Goal: Information Seeking & Learning: Understand process/instructions

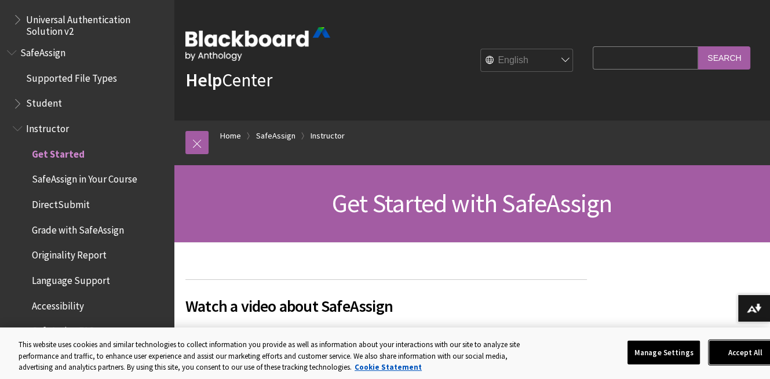
click at [754, 350] on button "Accept All" at bounding box center [745, 352] width 72 height 24
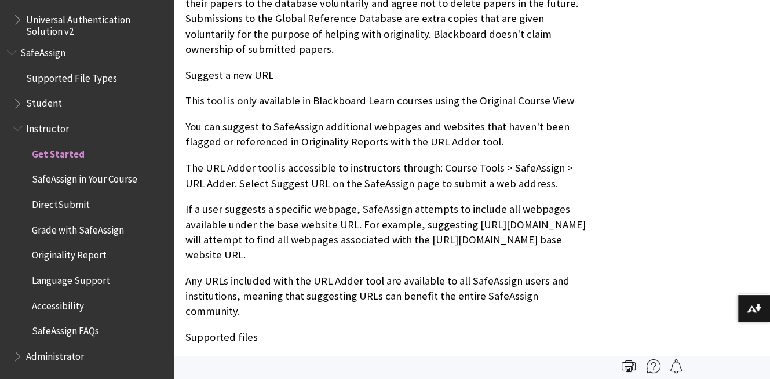
scroll to position [1332, 0]
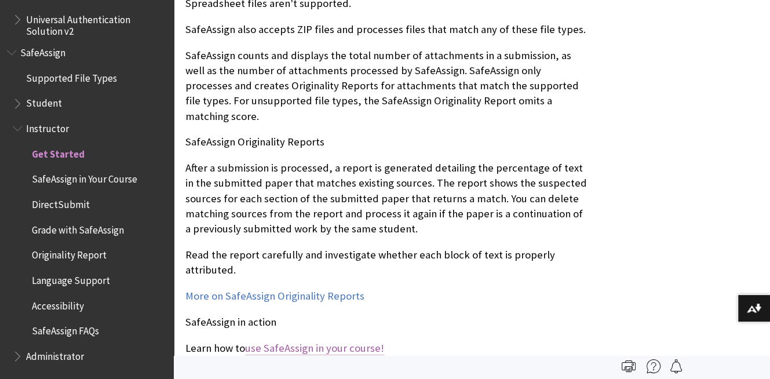
click at [339, 341] on link "use SafeAssign in your course!" at bounding box center [314, 348] width 139 height 14
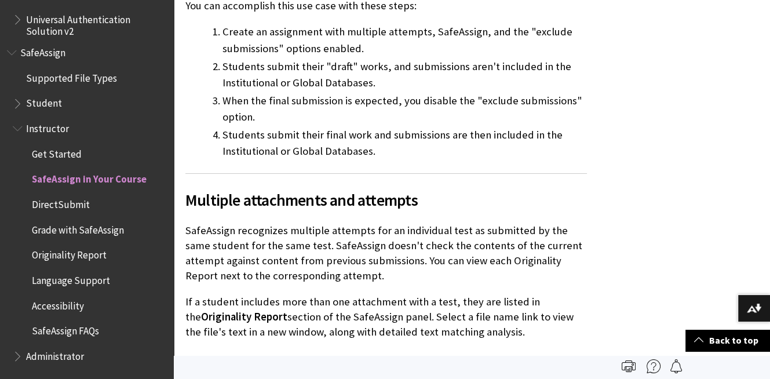
scroll to position [2200, 0]
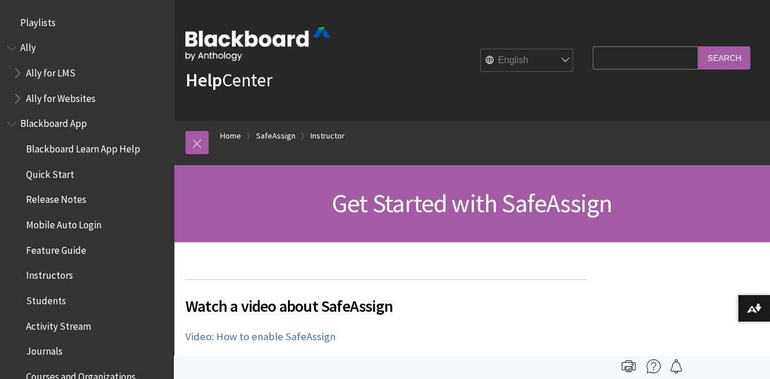
scroll to position [1434, 0]
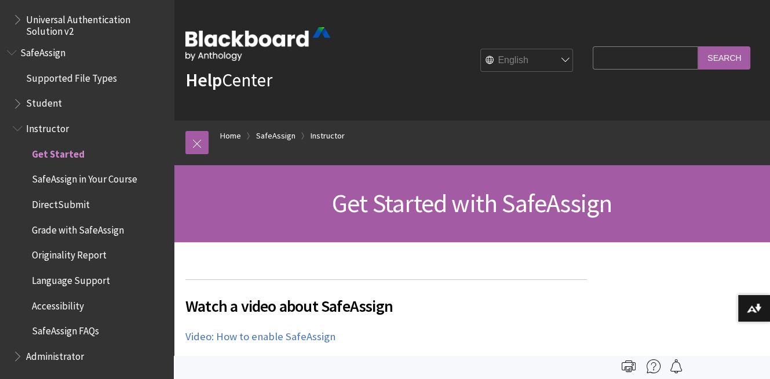
click at [108, 180] on span "SafeAssign in Your Course" at bounding box center [84, 178] width 105 height 16
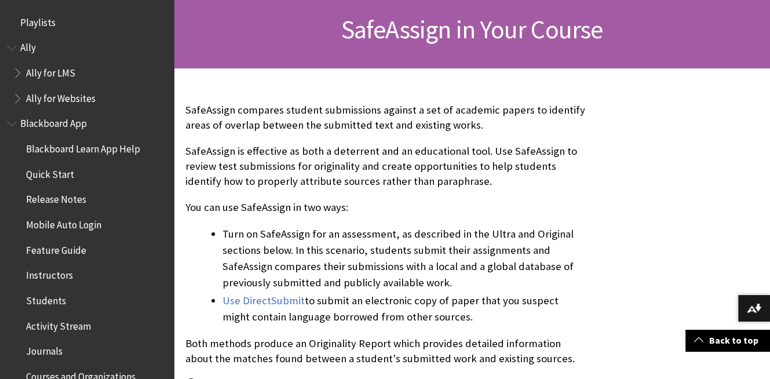
scroll to position [1434, 0]
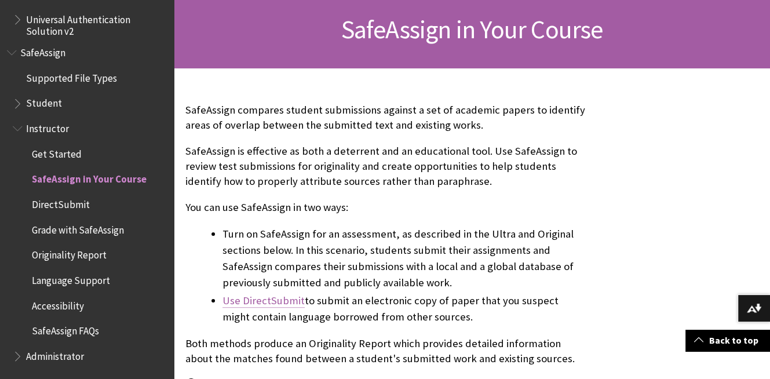
click at [271, 301] on link "Use DirectSubmit" at bounding box center [263, 301] width 82 height 14
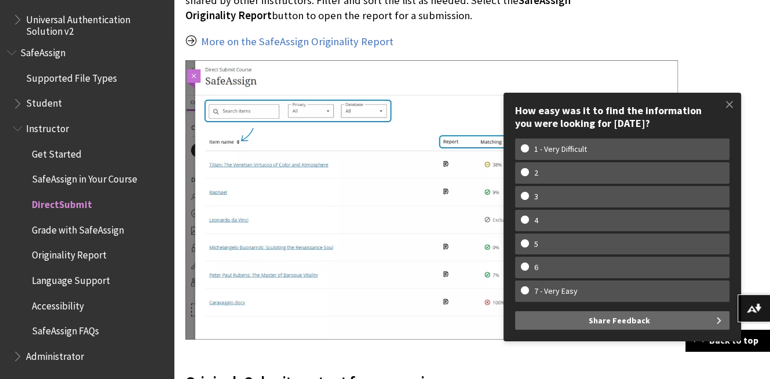
scroll to position [1795, 0]
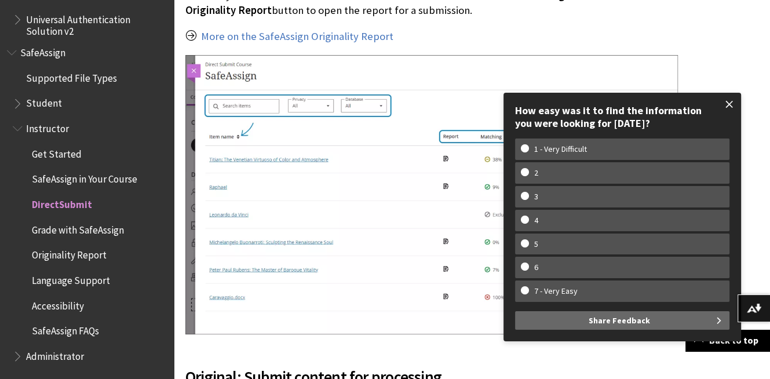
click at [726, 97] on span at bounding box center [729, 104] width 24 height 24
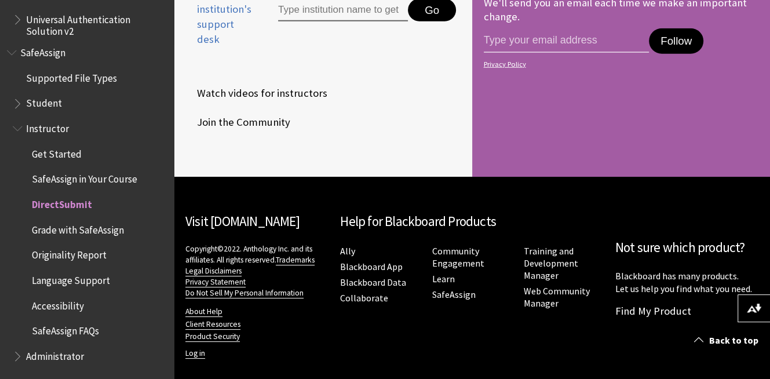
scroll to position [2872, 0]
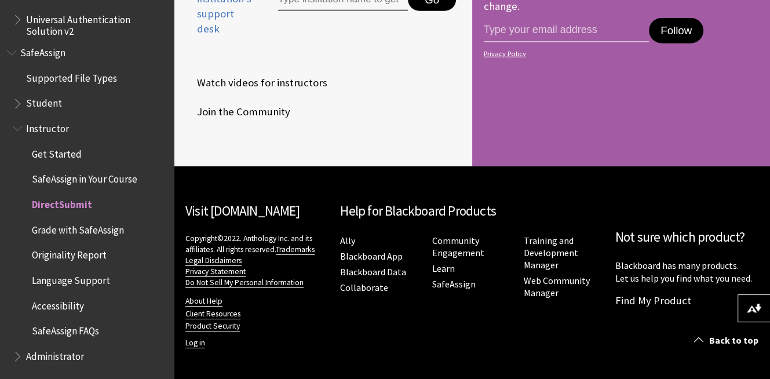
click at [107, 225] on span "Grade with SafeAssign" at bounding box center [78, 228] width 92 height 16
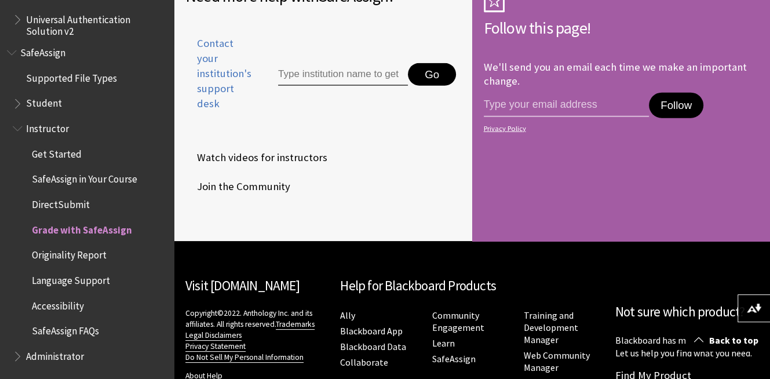
scroll to position [2483, 0]
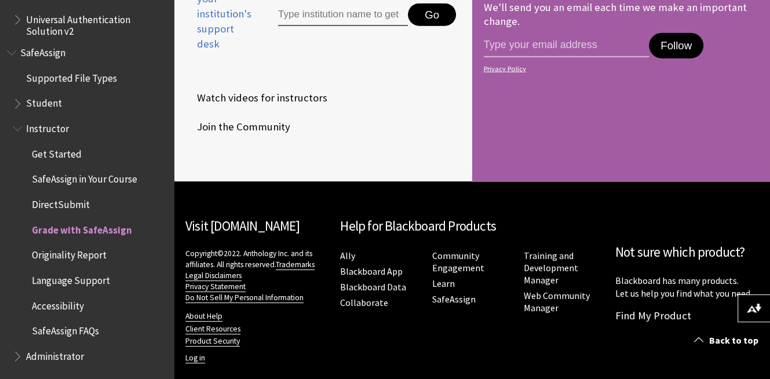
click at [34, 101] on span "Student" at bounding box center [44, 102] width 36 height 16
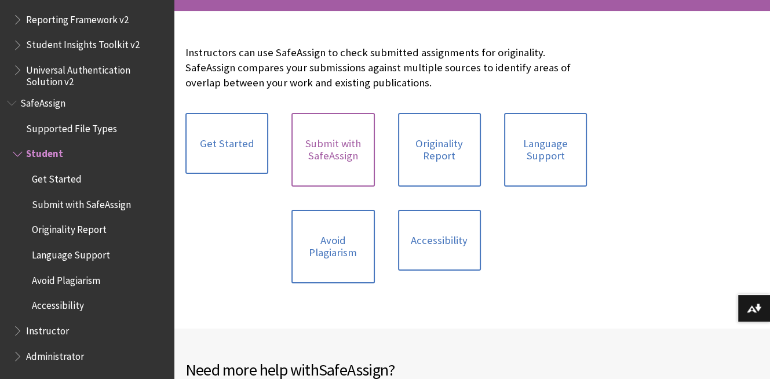
scroll to position [232, 0]
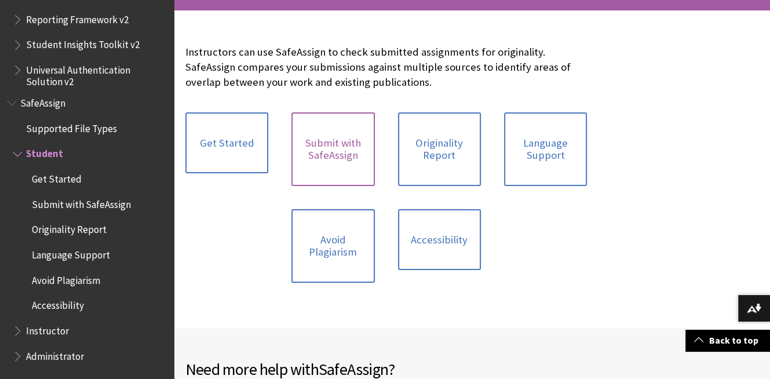
click at [335, 158] on link "Submit with SafeAssign" at bounding box center [332, 149] width 83 height 74
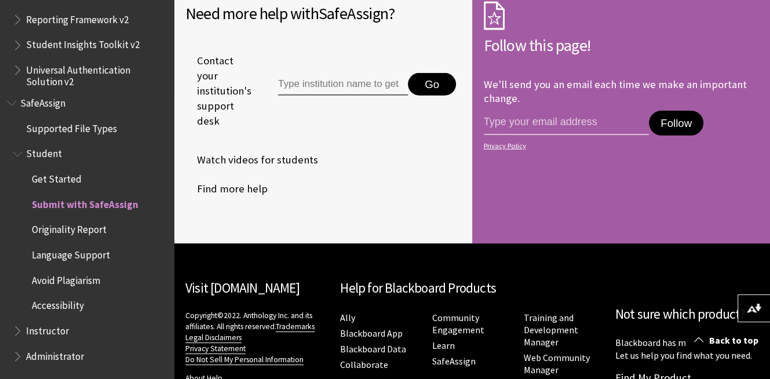
scroll to position [3004, 0]
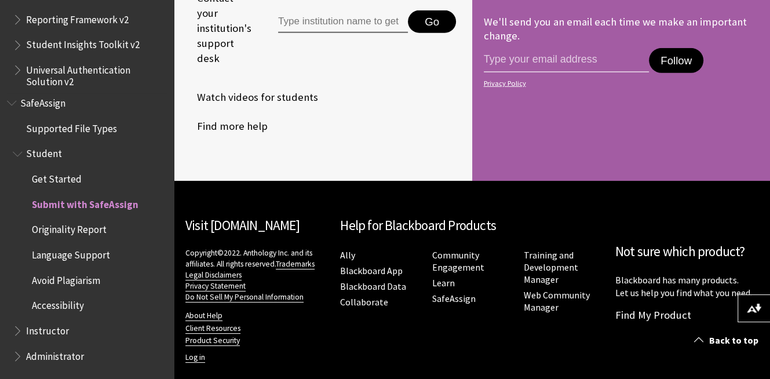
click at [78, 126] on span "Supported File Types" at bounding box center [71, 127] width 91 height 16
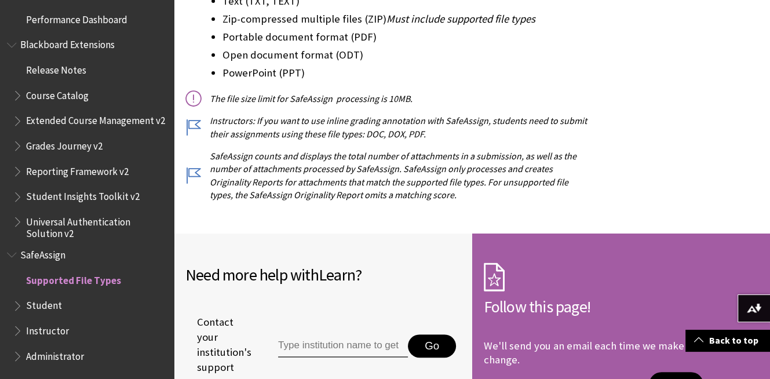
scroll to position [405, 0]
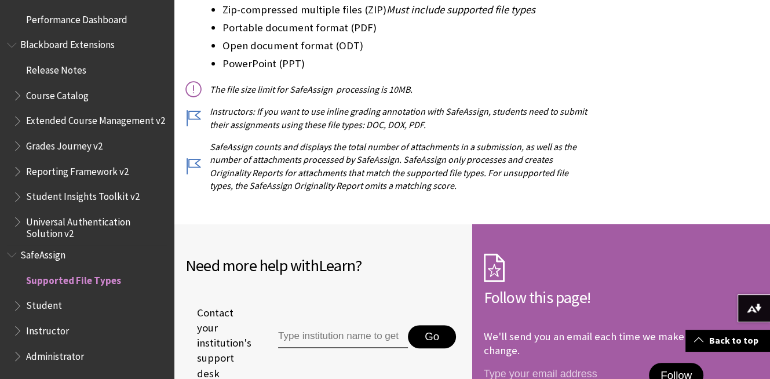
click at [52, 302] on span "Student" at bounding box center [44, 304] width 36 height 16
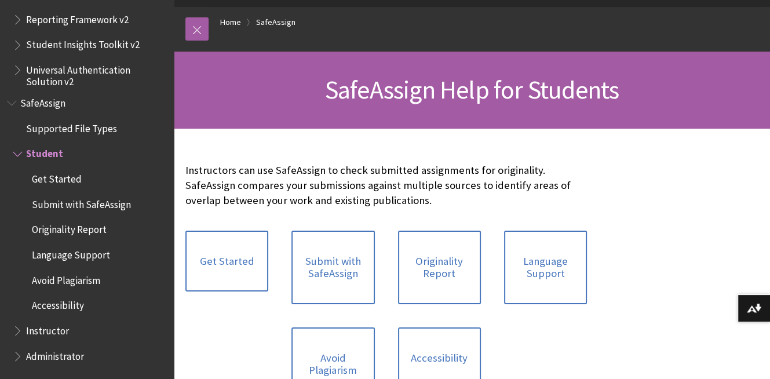
scroll to position [116, 0]
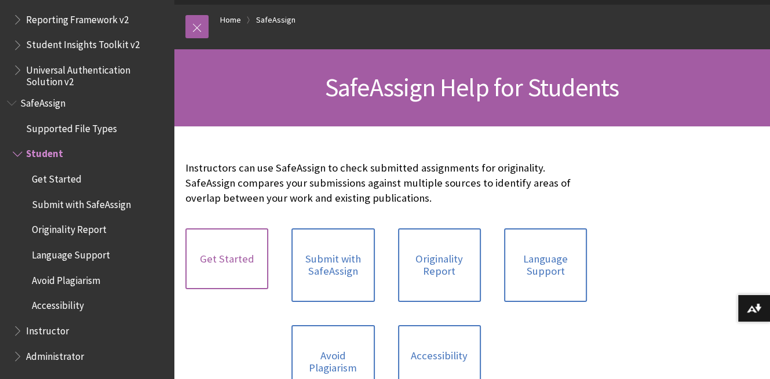
click at [234, 248] on link "Get Started" at bounding box center [226, 258] width 83 height 61
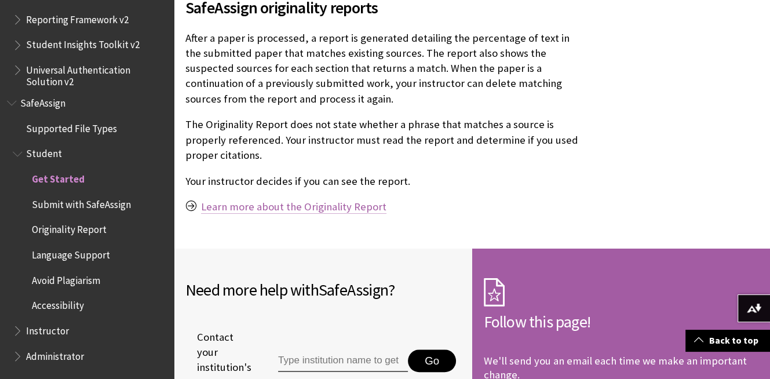
scroll to position [984, 0]
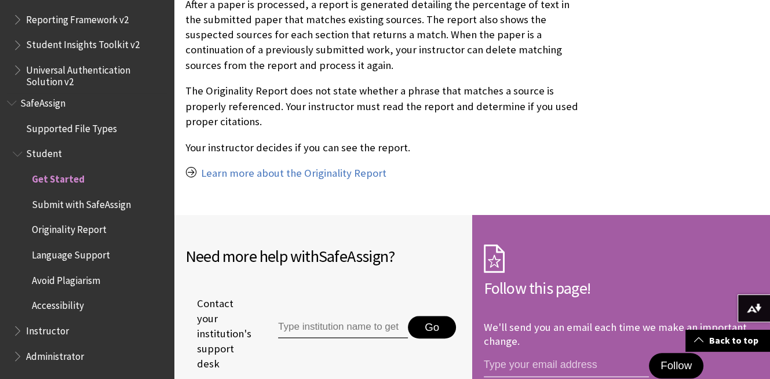
click at [96, 195] on span "Submit with SafeAssign" at bounding box center [81, 203] width 99 height 16
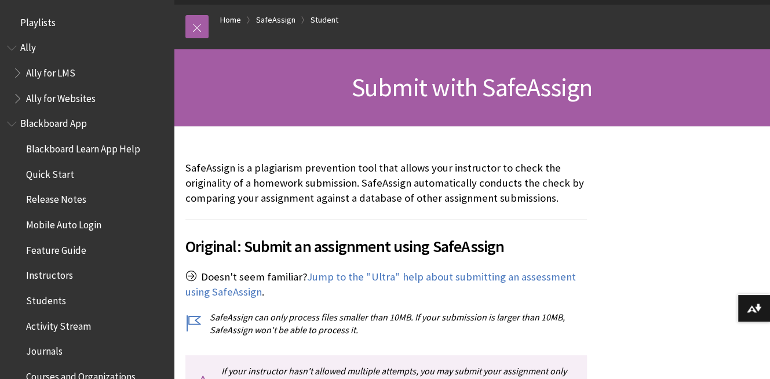
scroll to position [1383, 0]
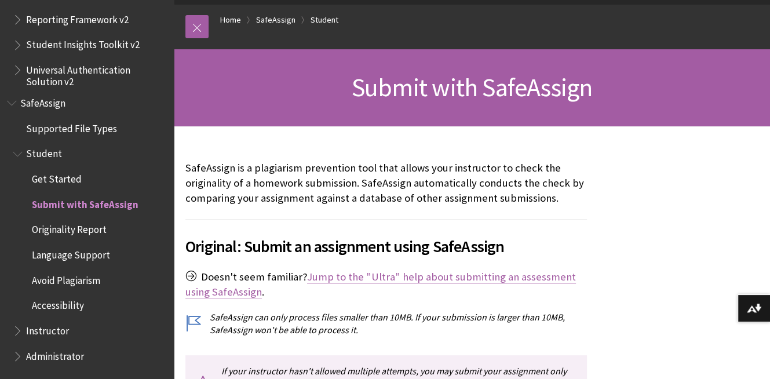
click at [352, 273] on link "Jump to the "Ultra" help about submitting an assessment using SafeAssign" at bounding box center [380, 284] width 390 height 29
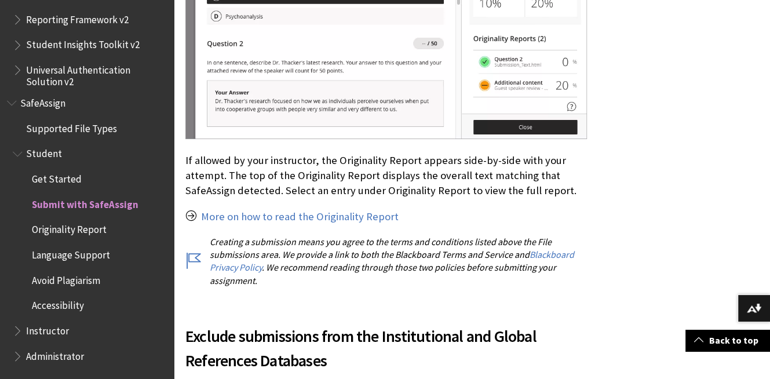
scroll to position [2328, 0]
